Goal: Complete application form

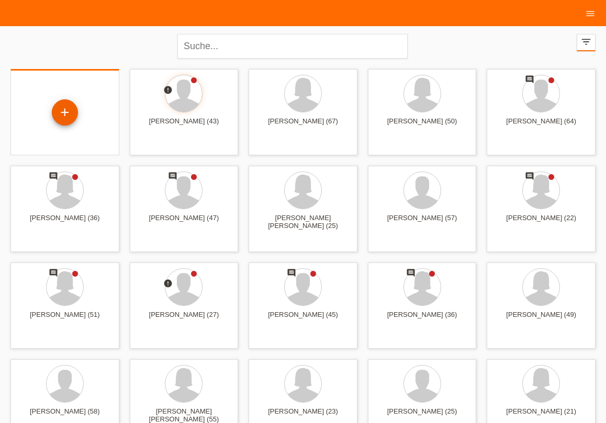
click at [59, 104] on div "+" at bounding box center [64, 113] width 25 height 18
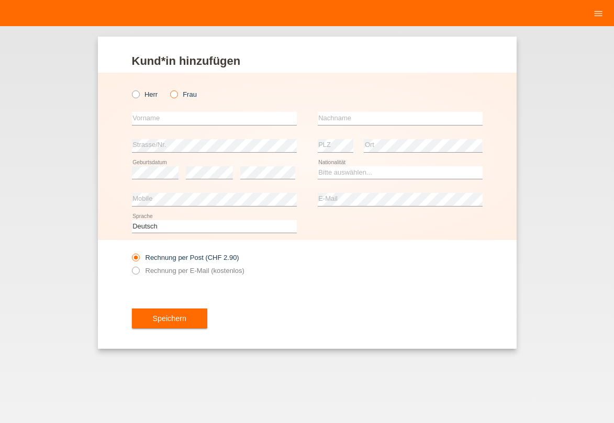
click at [168, 89] on icon at bounding box center [168, 89] width 0 height 0
click at [171, 95] on input "Frau" at bounding box center [173, 94] width 7 height 7
radio input "true"
click at [173, 117] on input "text" at bounding box center [214, 118] width 165 height 13
type input "[PERSON_NAME]"
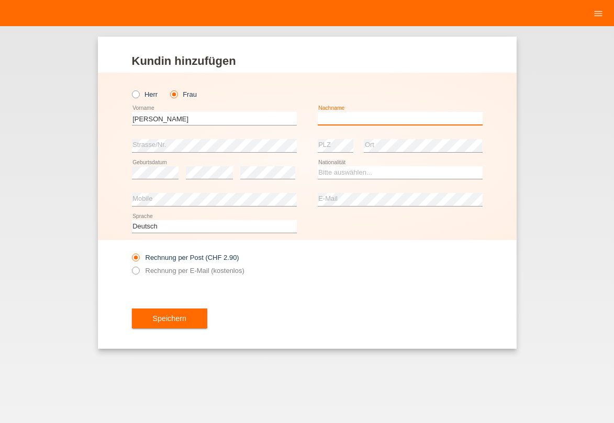
click at [385, 118] on input "text" at bounding box center [400, 118] width 165 height 13
type input "[PERSON_NAME]"
click at [387, 164] on div "Bitte auswählen... Schweiz Deutschland Liechtenstein Österreich ------------ Af…" at bounding box center [400, 173] width 165 height 27
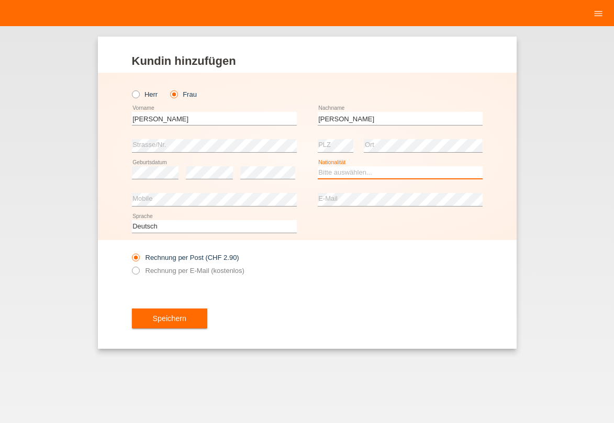
click at [318, 166] on select "Bitte auswählen... Schweiz Deutschland Liechtenstein Österreich ------------ Af…" at bounding box center [400, 172] width 165 height 13
select select "CH"
click at [0, 0] on option "[GEOGRAPHIC_DATA]" at bounding box center [0, 0] width 0 height 0
click at [130, 265] on icon at bounding box center [130, 265] width 0 height 0
click at [134, 274] on input "Rechnung per E-Mail (kostenlos)" at bounding box center [135, 273] width 7 height 13
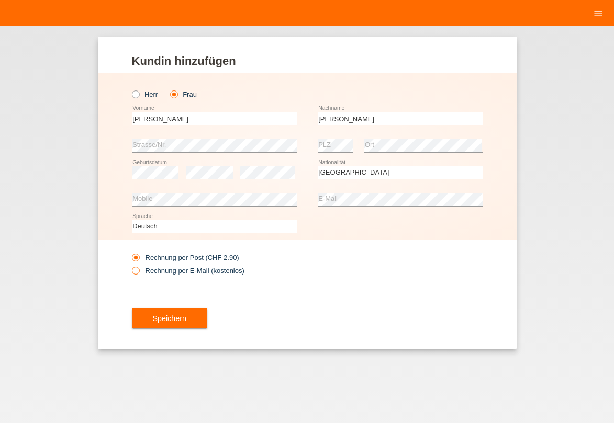
radio input "true"
click at [157, 326] on button "Speichern" at bounding box center [169, 319] width 75 height 20
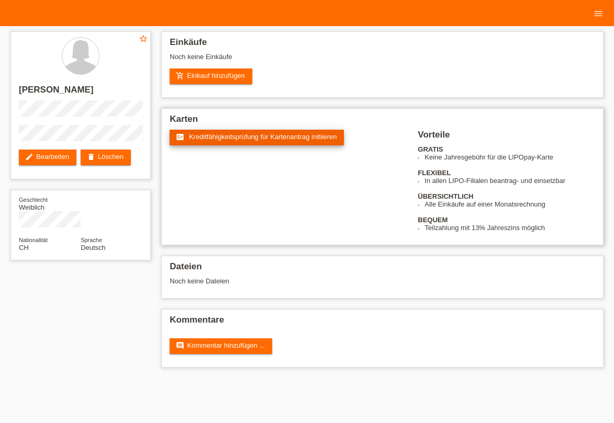
click at [238, 145] on link "fact_check Kreditfähigkeitsprüfung für Kartenantrag initiieren" at bounding box center [257, 138] width 174 height 16
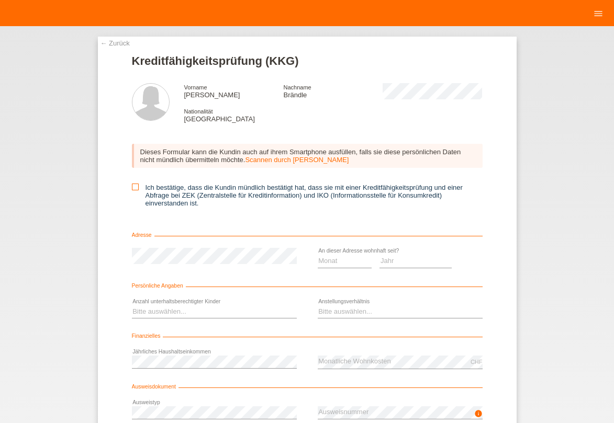
click at [132, 189] on icon at bounding box center [135, 187] width 7 height 7
click at [132, 189] on input "Ich bestätige, dass die Kundin mündlich bestätigt hat, dass sie mit einer Kredi…" at bounding box center [135, 187] width 7 height 7
checkbox input "true"
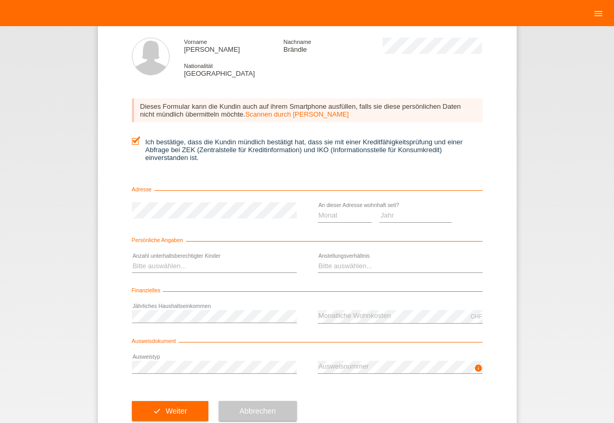
scroll to position [46, 0]
click at [318, 209] on select "Monat 01 02 03 04 05 06 07 08 09 10" at bounding box center [345, 215] width 54 height 13
select select "08"
click at [0, 0] on option "08" at bounding box center [0, 0] width 0 height 0
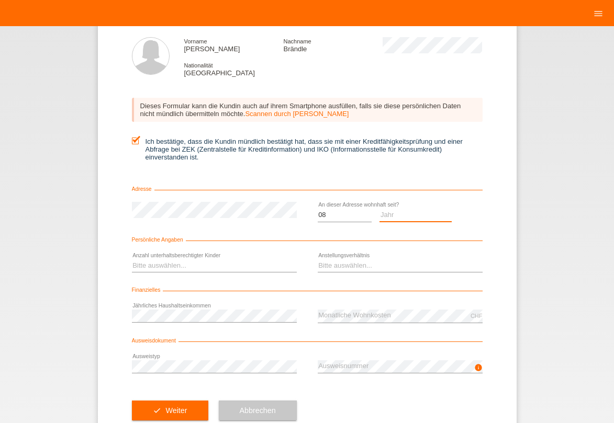
click at [379, 209] on select "Jahr 2025 2024 2023 2022 2021 2020 2019 2018 2017 2016 2015 2014 2013 2012 2011…" at bounding box center [415, 215] width 72 height 13
select select "2021"
click at [0, 0] on option "2021" at bounding box center [0, 0] width 0 height 0
click at [132, 260] on select "Bitte auswählen... 0 1 2 3 4 5 6 7 8 9" at bounding box center [214, 266] width 165 height 13
select select "0"
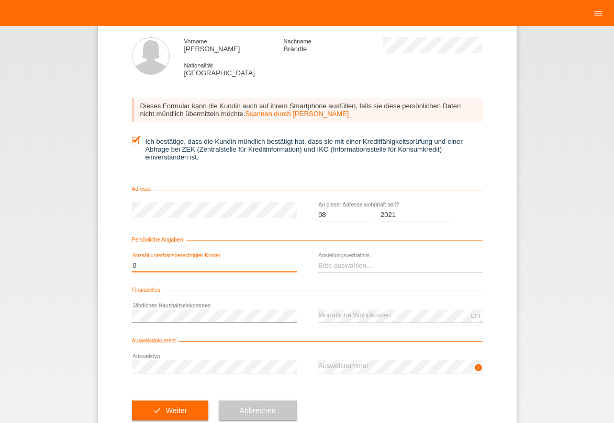
click at [0, 0] on option "0" at bounding box center [0, 0] width 0 height 0
click at [318, 260] on select "Bitte auswählen... Unbefristet Befristet Lehrling/Student Pensioniert Nicht arb…" at bounding box center [400, 266] width 165 height 13
select select "UNLIMITED"
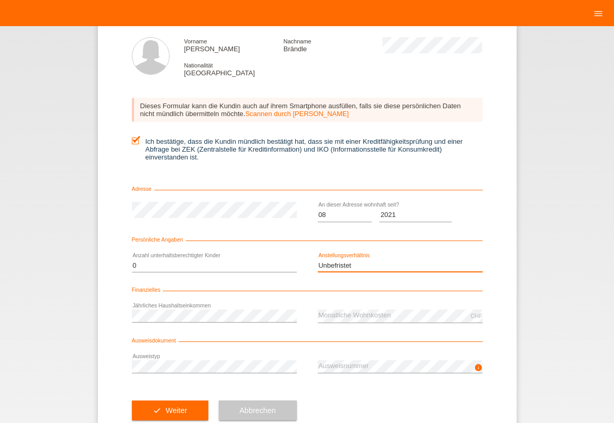
click at [0, 0] on option "Unbefristet" at bounding box center [0, 0] width 0 height 0
click at [360, 292] on div "Finanzielles" at bounding box center [307, 292] width 351 height 10
click at [177, 411] on span "Weiter" at bounding box center [175, 411] width 21 height 8
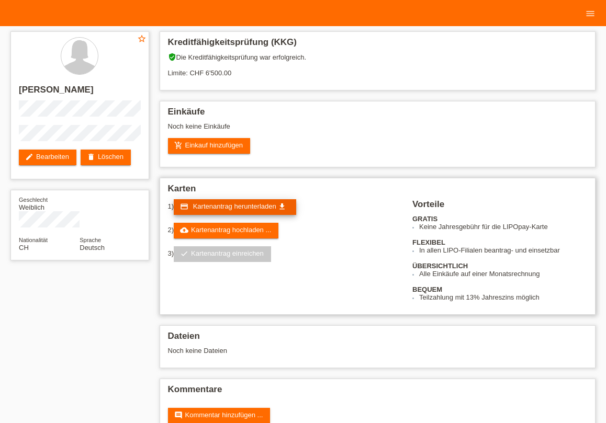
click at [235, 208] on span "Kartenantrag herunterladen" at bounding box center [234, 206] width 83 height 8
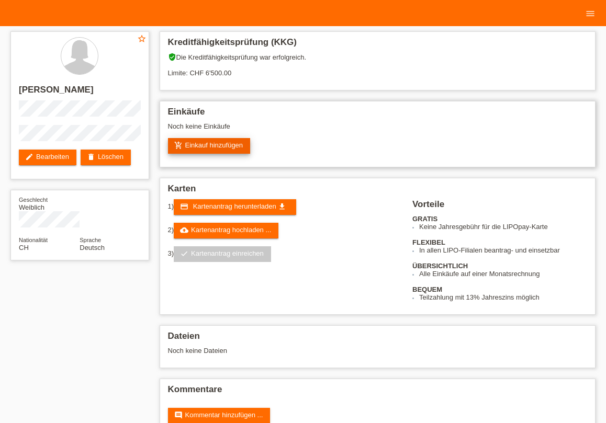
click at [222, 142] on link "add_shopping_cart Einkauf hinzufügen" at bounding box center [209, 146] width 83 height 16
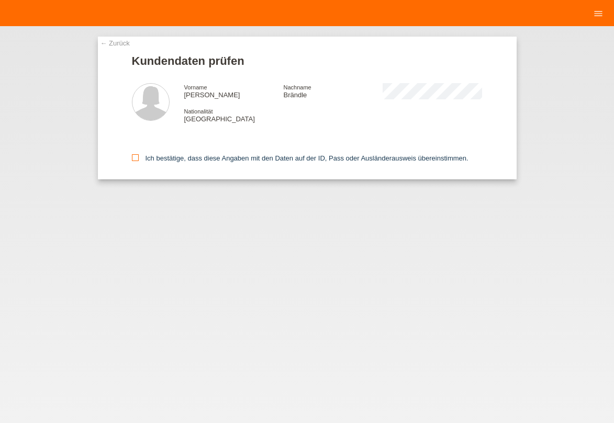
click at [139, 159] on label "Ich bestätige, dass diese Angaben mit den Daten auf der ID, Pass oder Ausländer…" at bounding box center [300, 158] width 336 height 8
click at [139, 159] on input "Ich bestätige, dass diese Angaben mit den Daten auf der ID, Pass oder Ausländer…" at bounding box center [135, 157] width 7 height 7
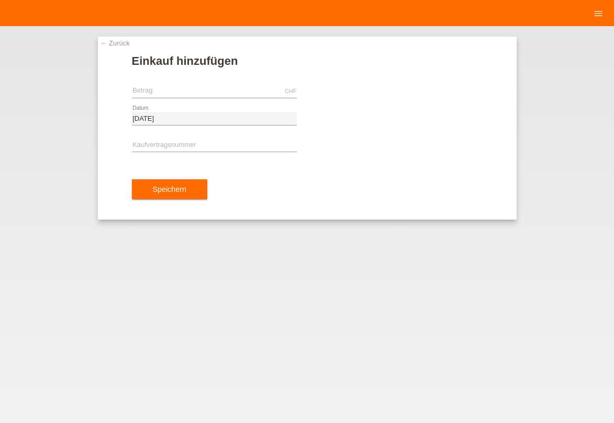
drag, startPoint x: 208, startPoint y: 77, endPoint x: 202, endPoint y: 80, distance: 6.1
click at [204, 78] on form "Einkauf hinzufügen CHF error Betrag" at bounding box center [307, 136] width 351 height 165
click at [200, 86] on input "text" at bounding box center [214, 91] width 165 height 13
type input "1613.00"
click at [170, 143] on input "text" at bounding box center [214, 145] width 165 height 13
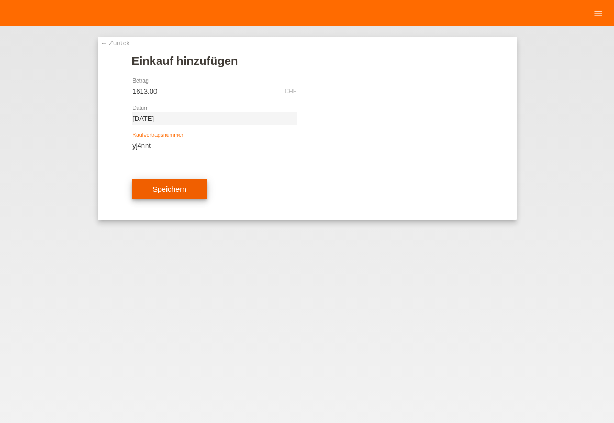
type input "yj4nnt"
click at [177, 193] on span "Speichern" at bounding box center [169, 189] width 33 height 8
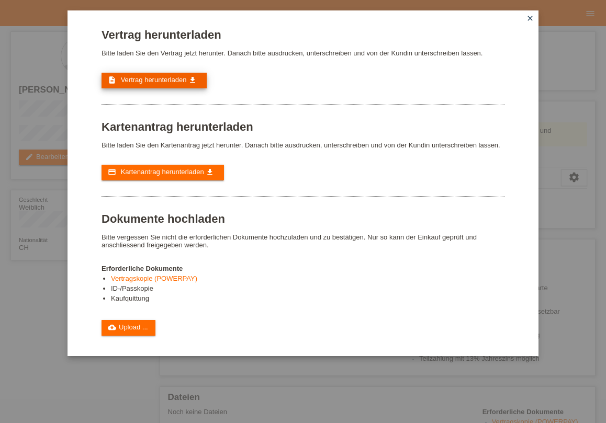
click at [150, 81] on span "Vertrag herunterladen" at bounding box center [154, 80] width 66 height 8
